Goal: Task Accomplishment & Management: Manage account settings

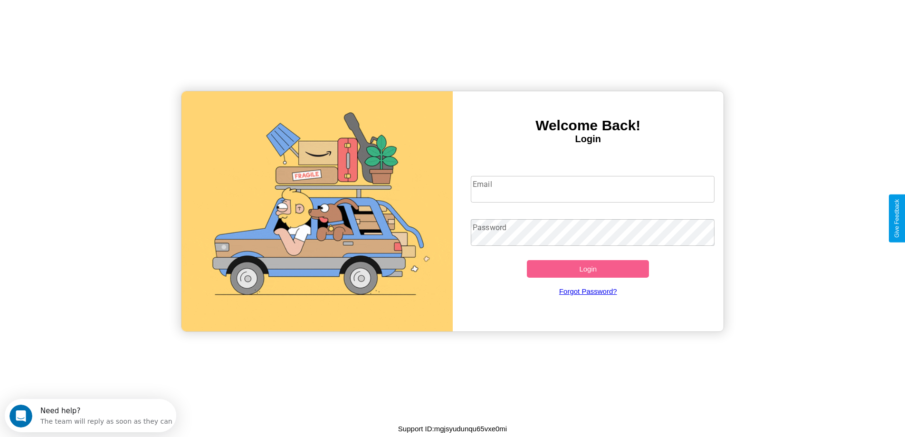
click at [593, 189] on input "Email" at bounding box center [593, 189] width 244 height 27
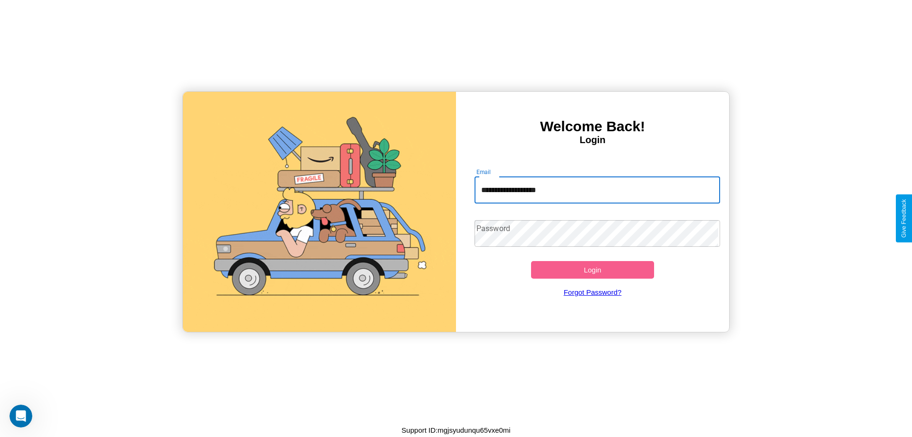
type input "**********"
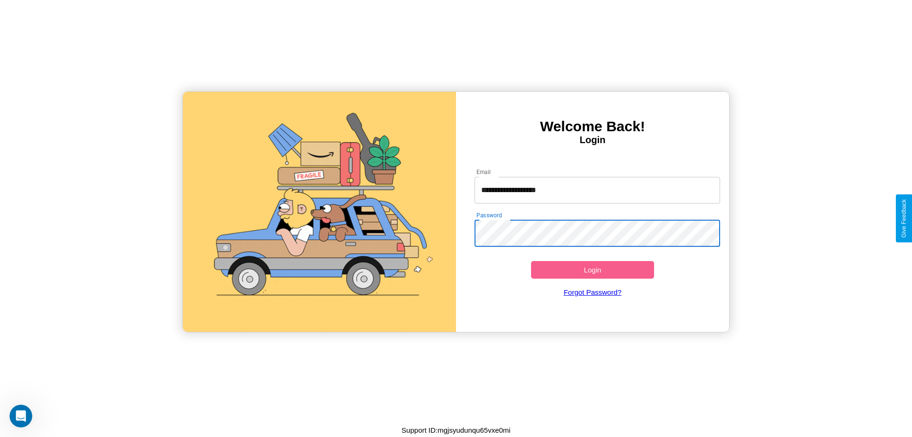
click at [593, 269] on button "Login" at bounding box center [592, 270] width 123 height 18
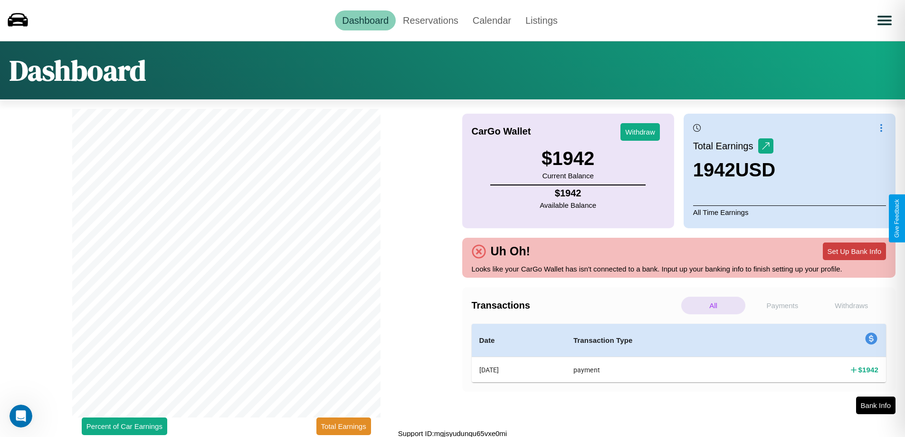
click at [854, 251] on button "Set Up Bank Info" at bounding box center [854, 251] width 63 height 18
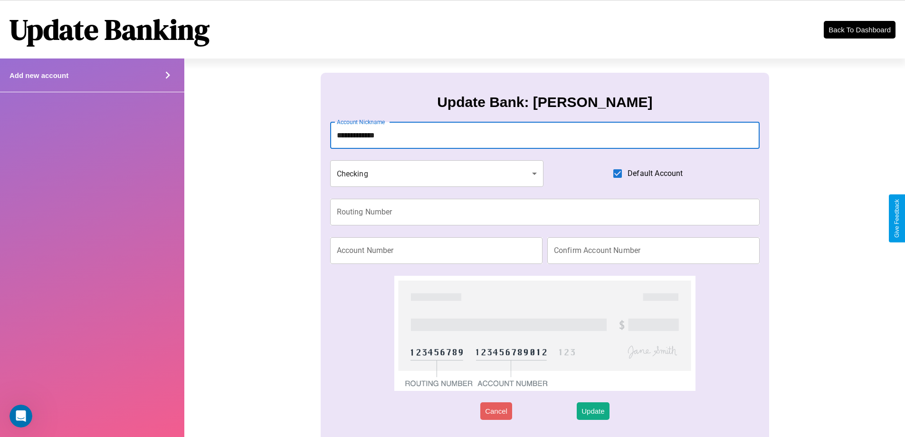
type input "**********"
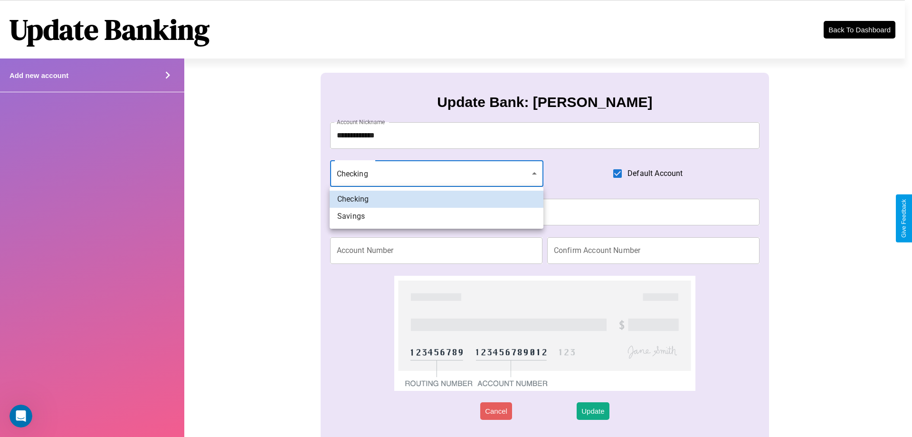
click at [437, 173] on div at bounding box center [456, 218] width 912 height 437
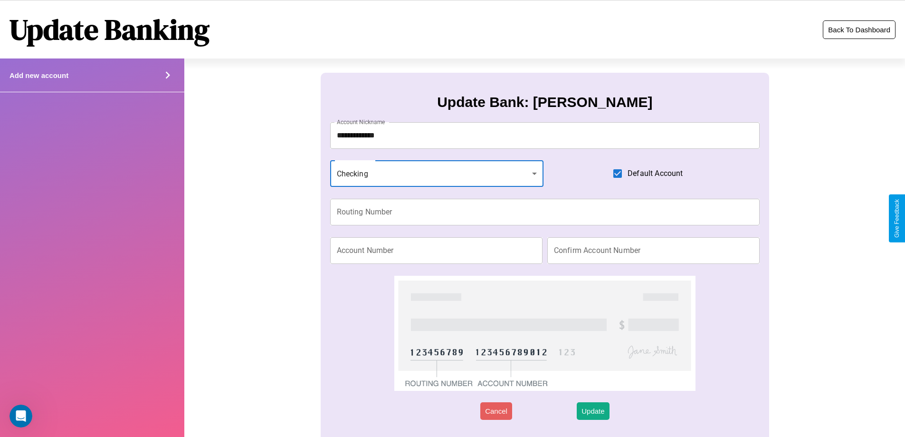
click at [859, 29] on button "Back To Dashboard" at bounding box center [859, 29] width 73 height 19
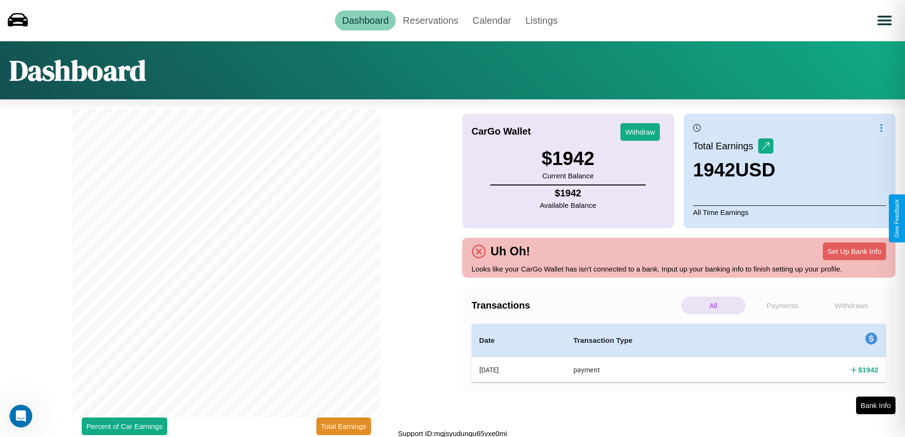
click at [782, 305] on p "Payments" at bounding box center [782, 305] width 64 height 18
click at [851, 305] on p "Withdraws" at bounding box center [852, 305] width 64 height 18
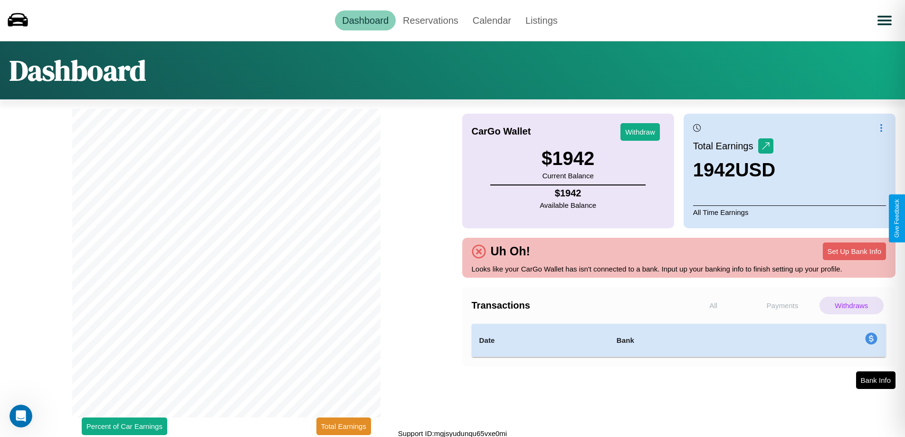
click at [713, 305] on p "All" at bounding box center [713, 305] width 64 height 18
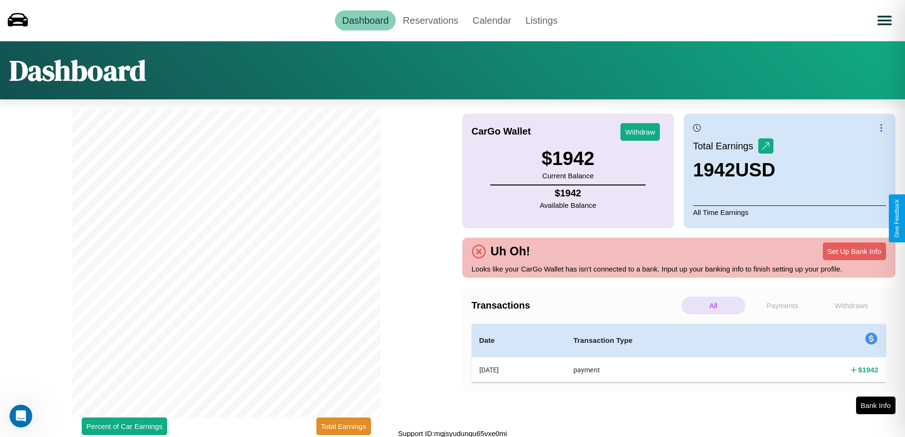
click at [782, 305] on p "Payments" at bounding box center [782, 305] width 64 height 18
click at [344, 426] on button "Total Earnings" at bounding box center [343, 426] width 55 height 18
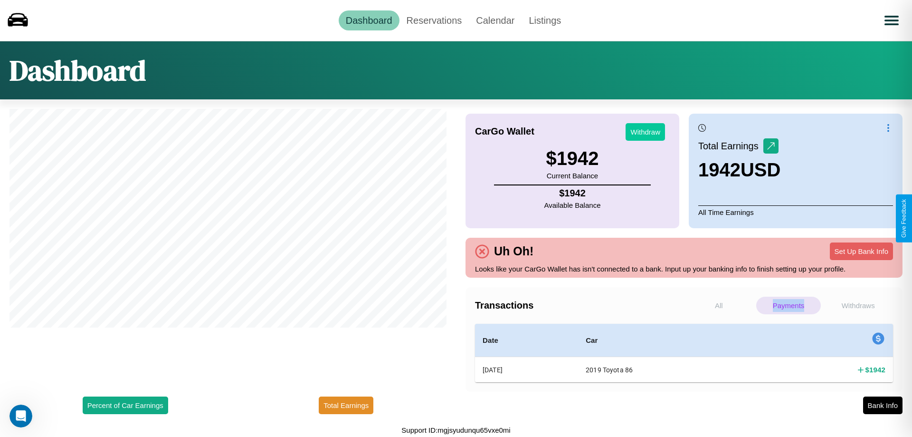
click at [645, 132] on button "Withdraw" at bounding box center [645, 132] width 39 height 18
